Goal: Task Accomplishment & Management: Complete application form

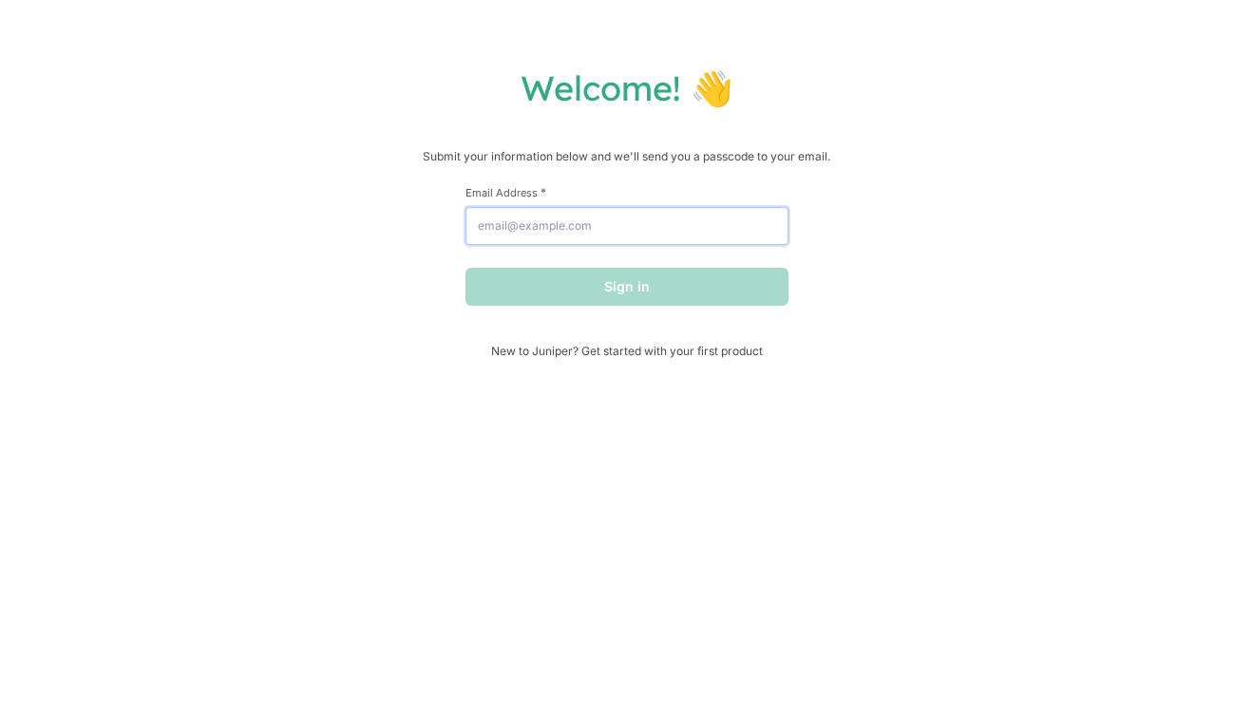
click at [571, 223] on input "Email Address *" at bounding box center [627, 226] width 323 height 38
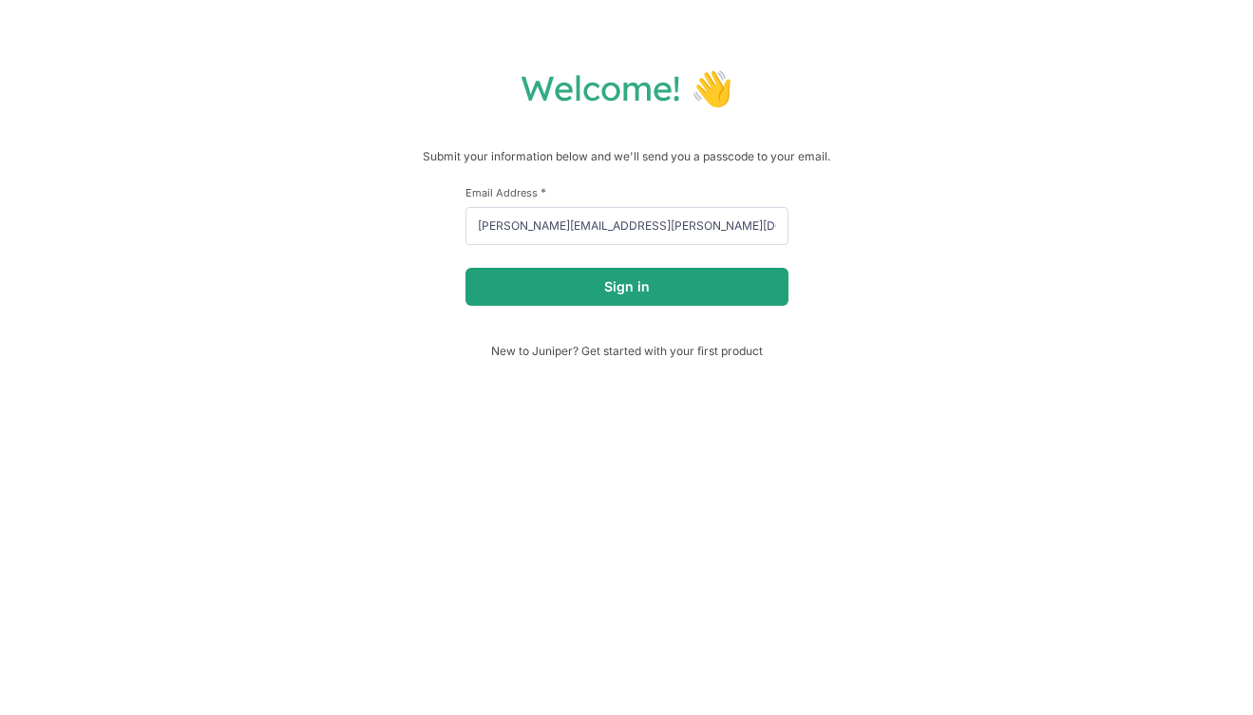
click at [598, 286] on button "Sign in" at bounding box center [627, 287] width 323 height 38
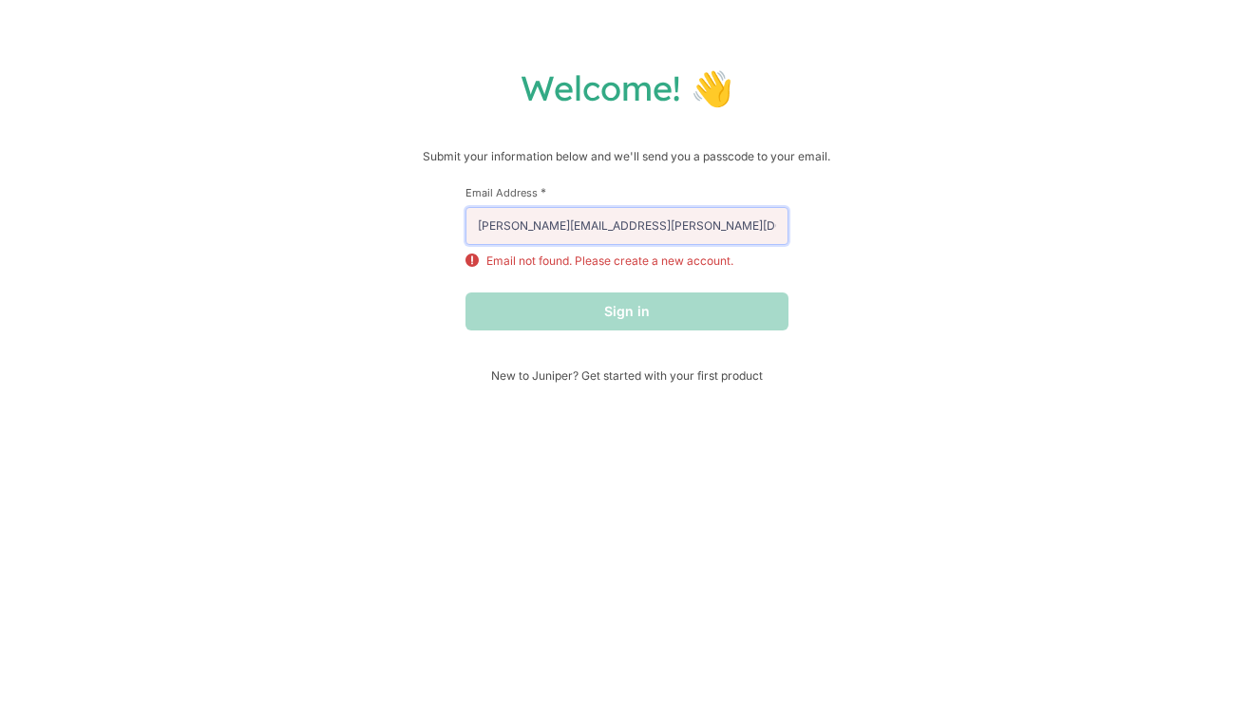
click at [658, 224] on input "[PERSON_NAME][EMAIL_ADDRESS][PERSON_NAME][DOMAIN_NAME]" at bounding box center [627, 226] width 323 height 38
click at [684, 230] on input "[PERSON_NAME][EMAIL_ADDRESS][PERSON_NAME][DOMAIN_NAME]" at bounding box center [627, 226] width 323 height 38
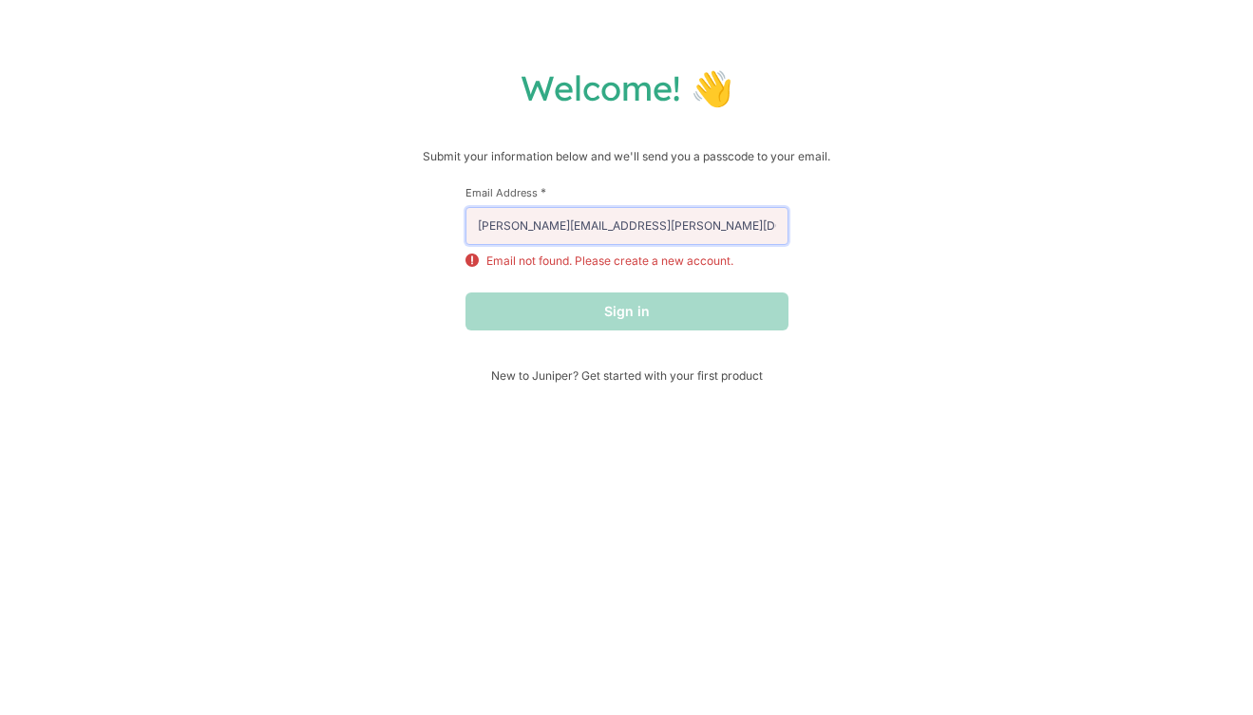
click at [684, 230] on input "[PERSON_NAME][EMAIL_ADDRESS][PERSON_NAME][DOMAIN_NAME]" at bounding box center [627, 226] width 323 height 38
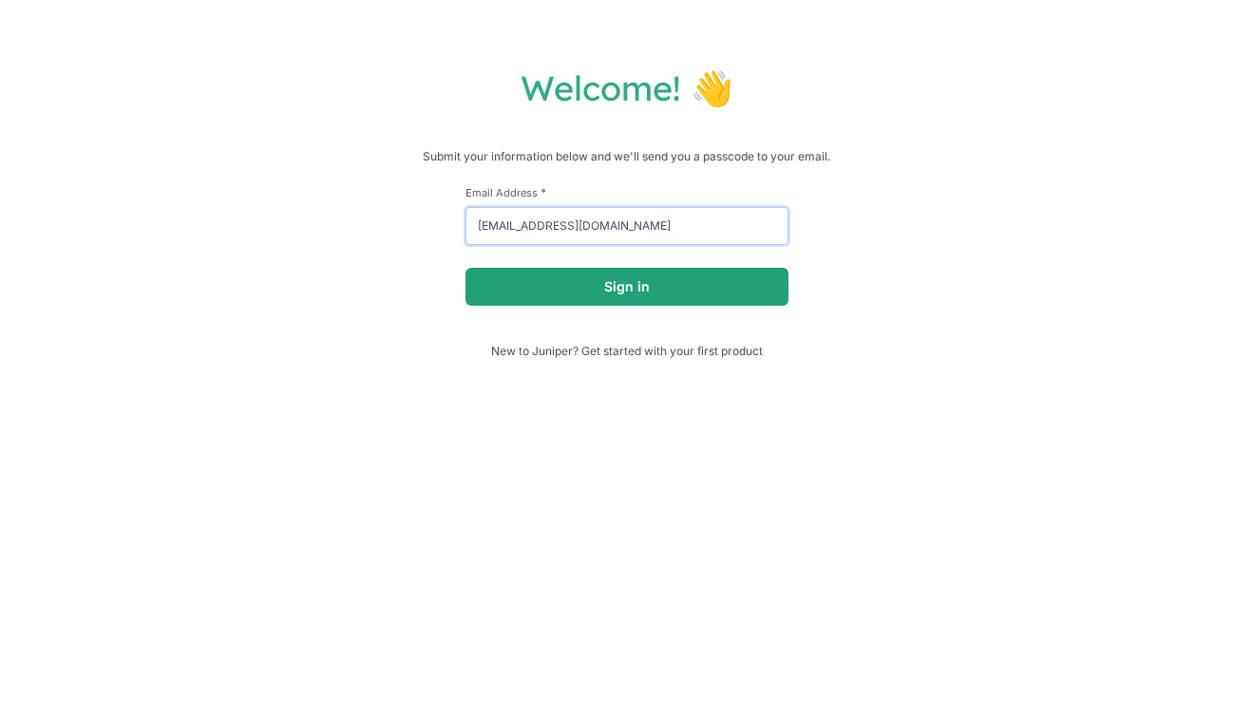
type input "[EMAIL_ADDRESS][DOMAIN_NAME]"
click at [651, 289] on button "Sign in" at bounding box center [627, 287] width 323 height 38
click at [983, 280] on div "Welcome! 👋 Submit your information below and we'll send you a passcode to your …" at bounding box center [626, 213] width 1215 height 292
click at [635, 289] on button "Sign in" at bounding box center [627, 287] width 323 height 38
click at [635, 292] on button "Sign in" at bounding box center [627, 287] width 323 height 38
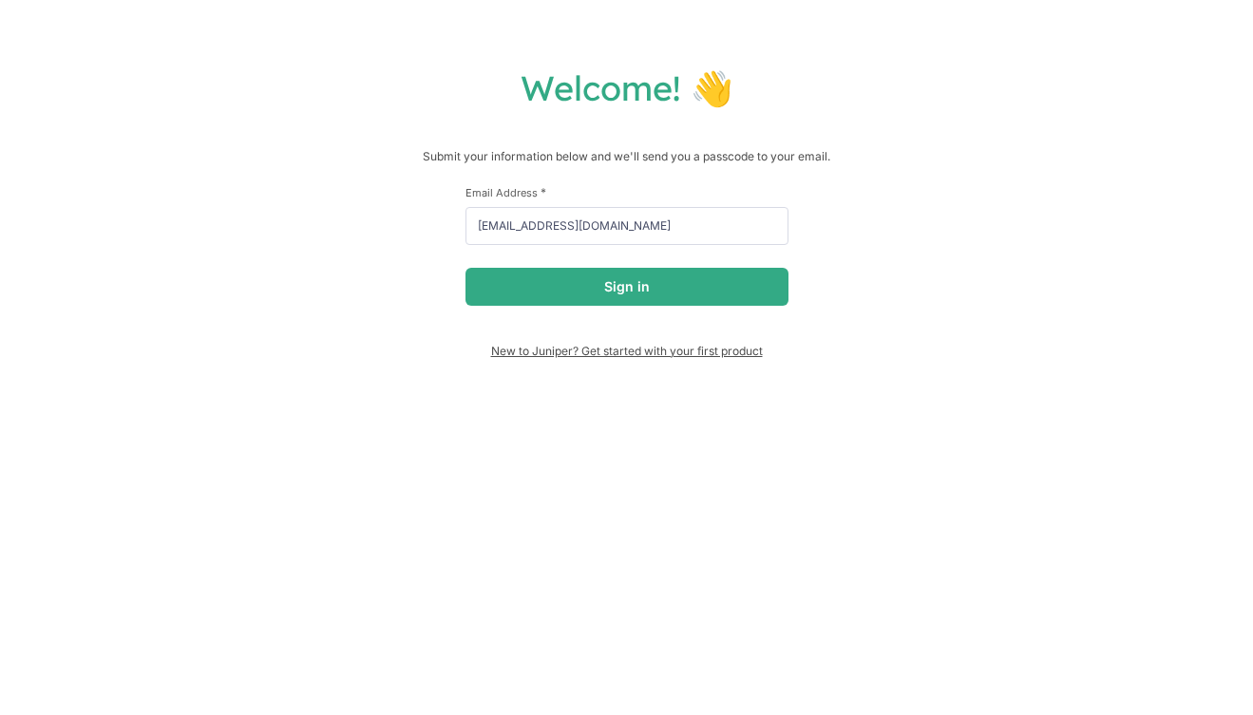
click at [593, 353] on span "New to Juniper? Get started with your first product" at bounding box center [627, 351] width 323 height 14
